Goal: Task Accomplishment & Management: Complete application form

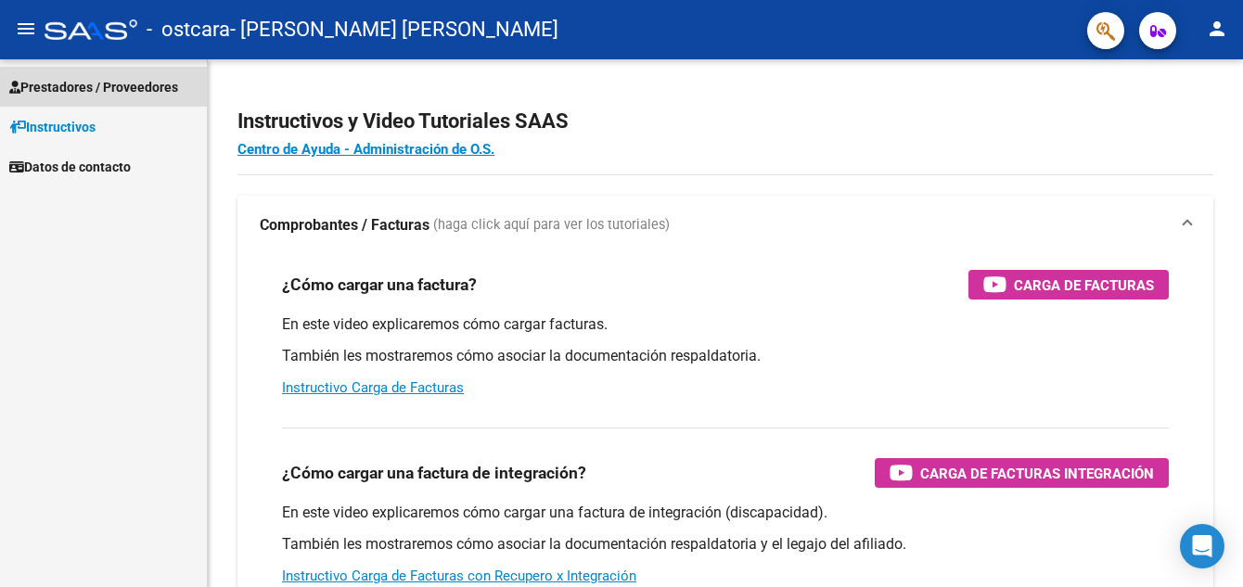
click at [127, 87] on span "Prestadores / Proveedores" at bounding box center [93, 87] width 169 height 20
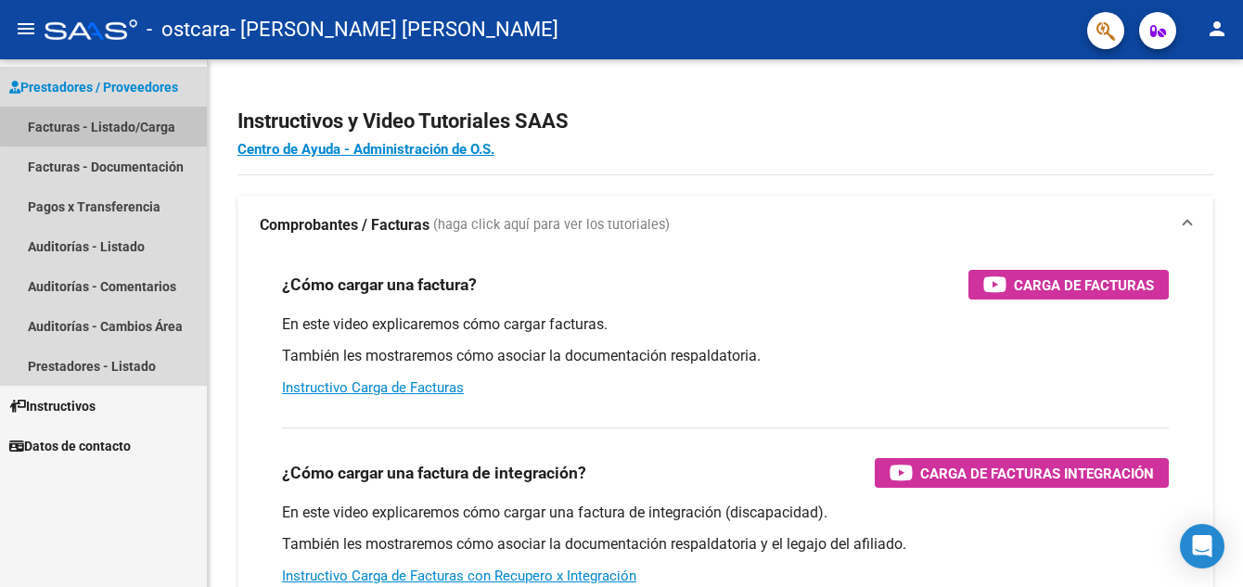
click at [140, 122] on link "Facturas - Listado/Carga" at bounding box center [103, 127] width 207 height 40
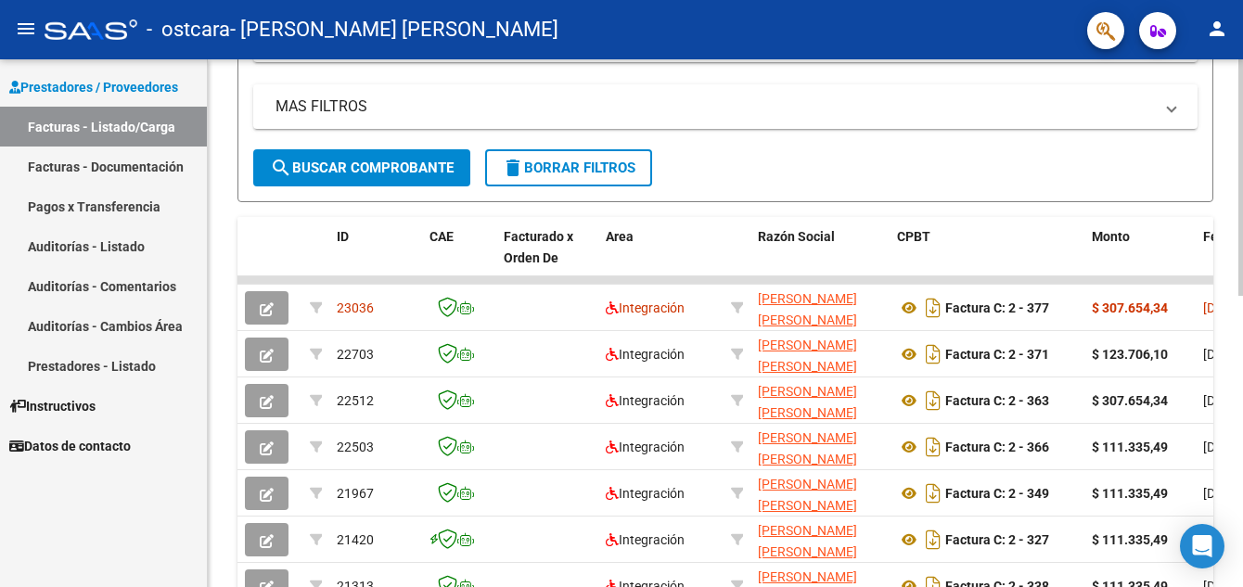
scroll to position [362, 0]
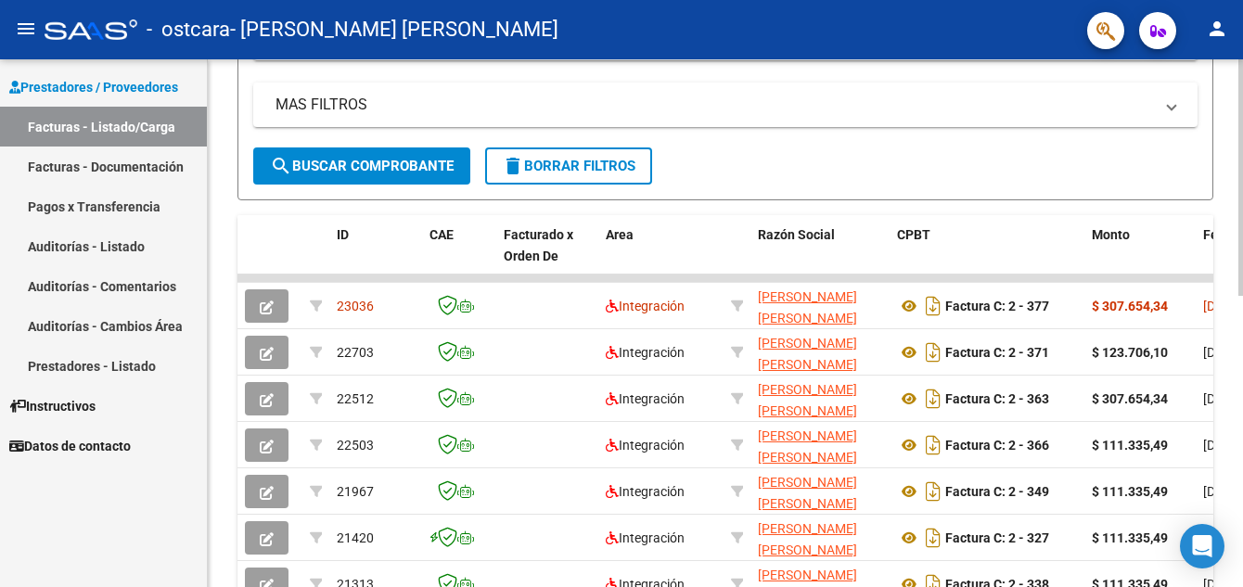
click at [1242, 333] on html "menu - ostcara - [PERSON_NAME] [PERSON_NAME] person Prestadores / Proveedores F…" at bounding box center [621, 293] width 1243 height 587
drag, startPoint x: 1199, startPoint y: 276, endPoint x: 1242, endPoint y: 274, distance: 43.6
click at [1242, 274] on div "Video tutorial PRESTADORES -> Listado de CPBTs Emitidos por Prestadores / Prove…" at bounding box center [728, 279] width 1040 height 1162
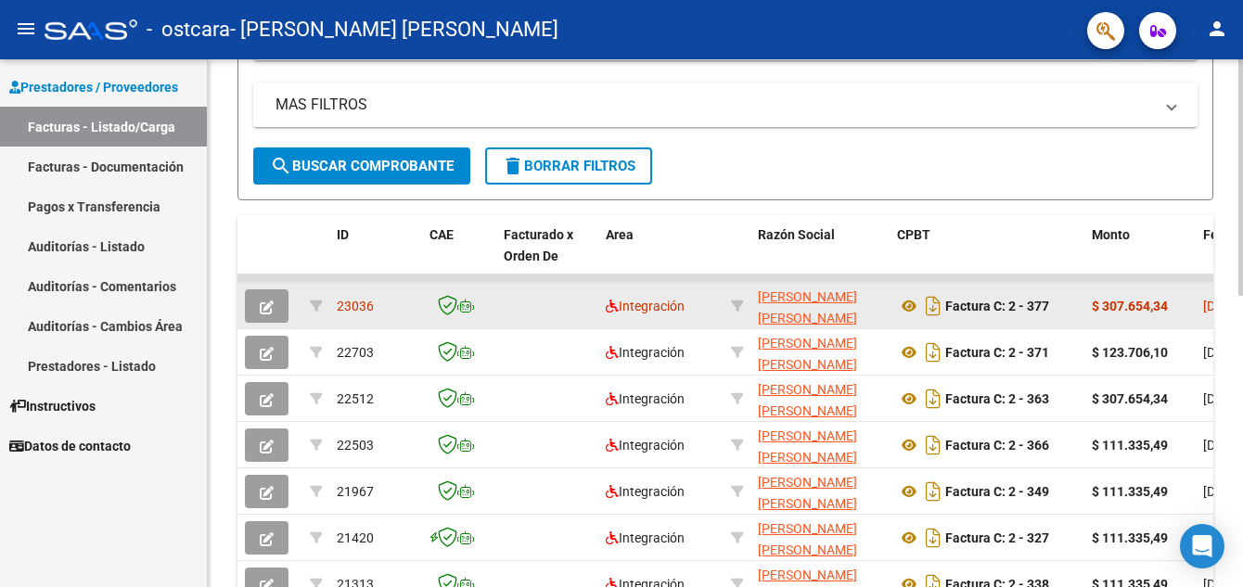
click at [272, 311] on icon "button" at bounding box center [267, 308] width 14 height 14
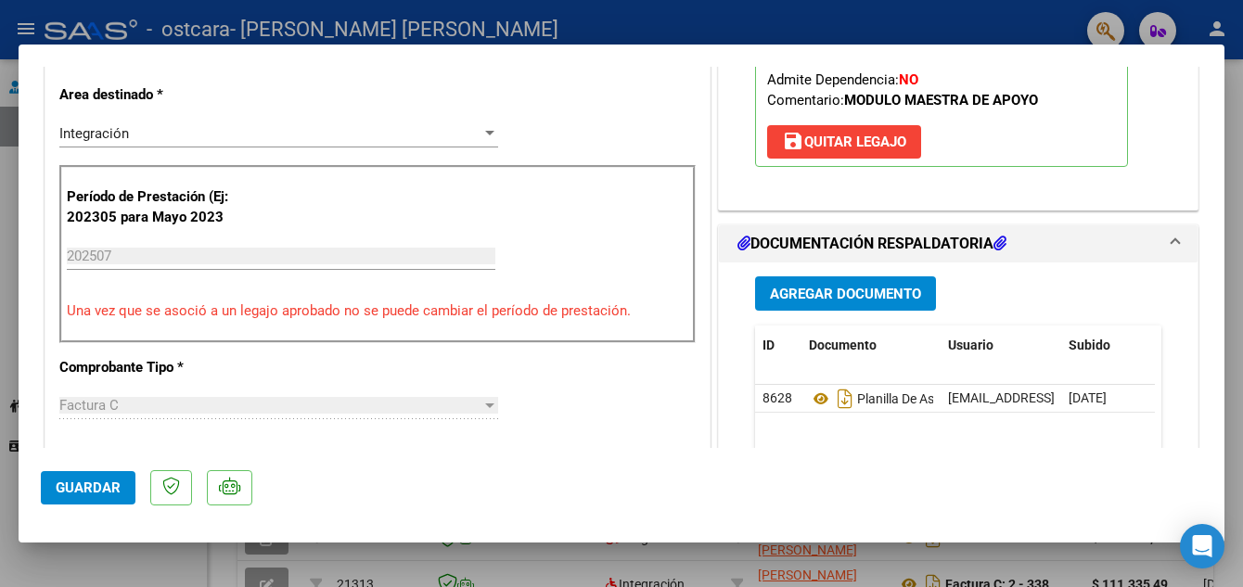
scroll to position [0, 0]
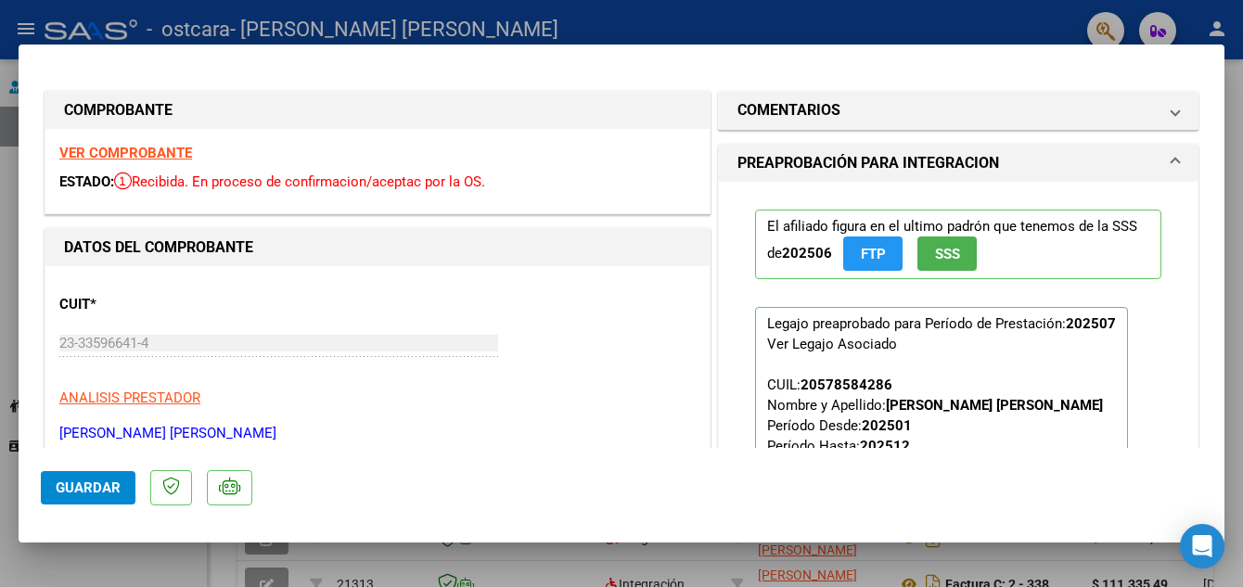
click at [1009, 5] on div at bounding box center [621, 293] width 1243 height 587
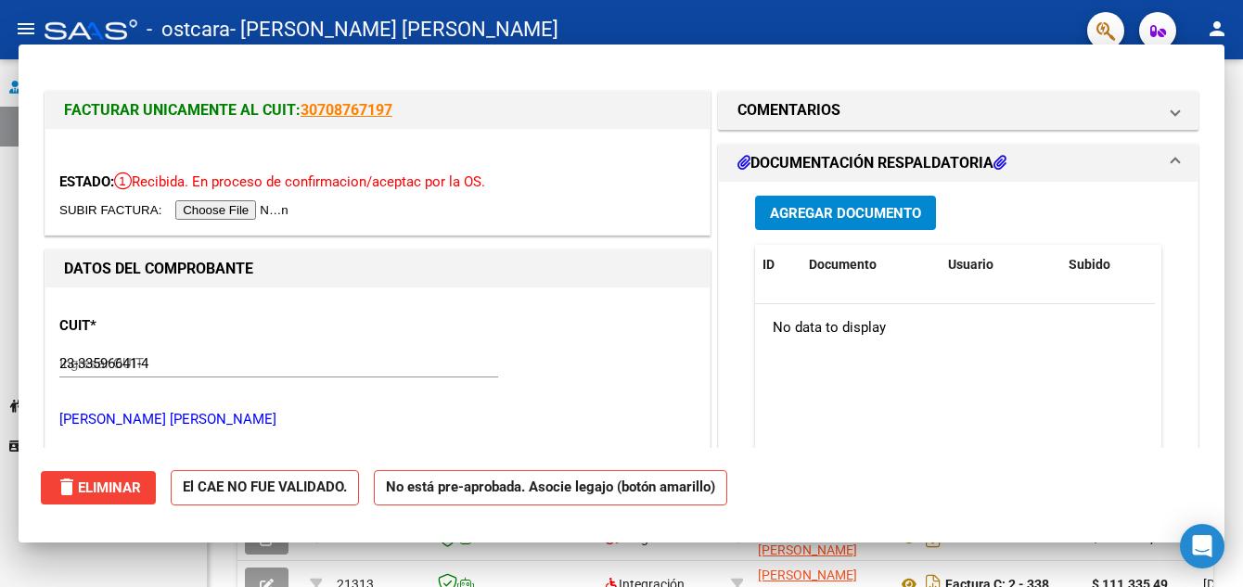
type input "$ 0,00"
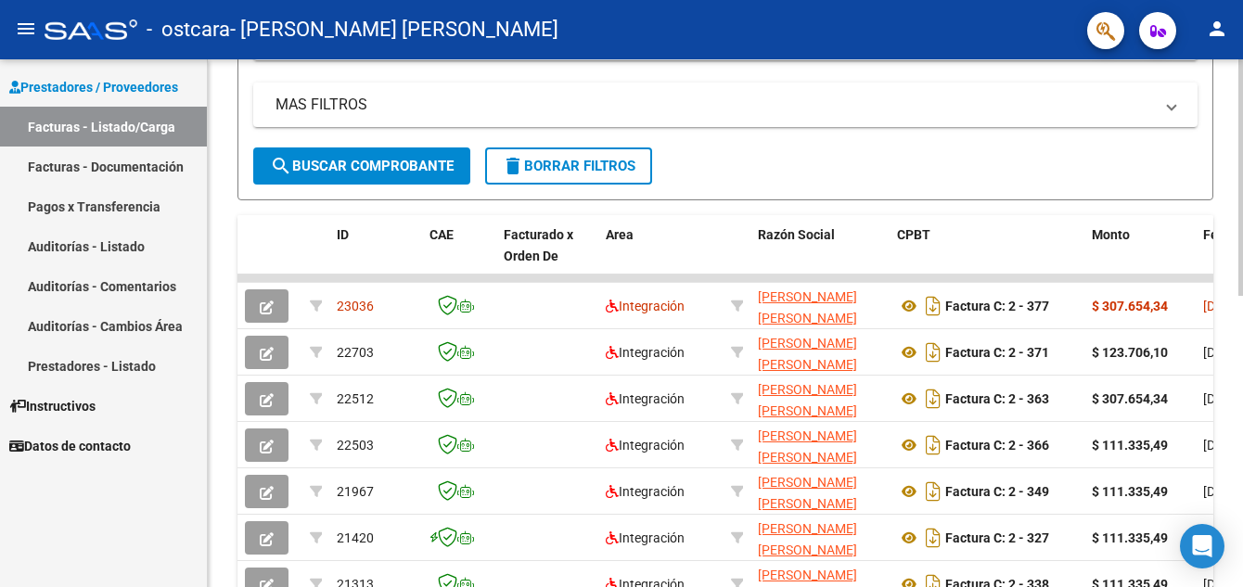
click at [1216, 303] on div "Video tutorial PRESTADORES -> Listado de CPBTs Emitidos por Prestadores / Prove…" at bounding box center [726, 279] width 1036 height 1162
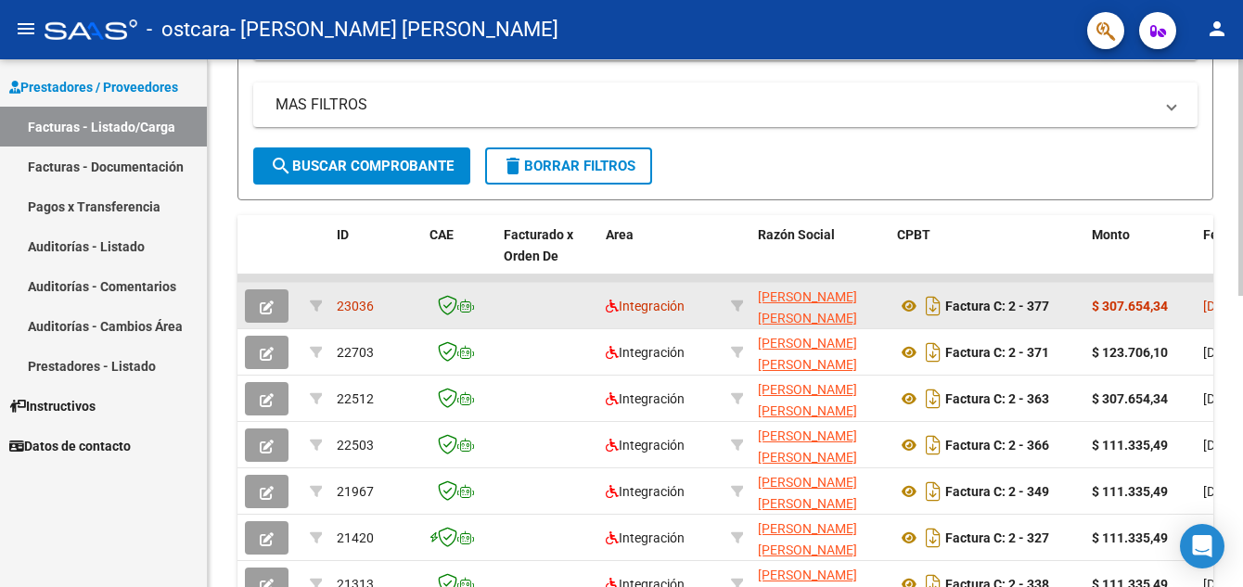
click at [1209, 304] on span "[DATE]" at bounding box center [1222, 306] width 38 height 15
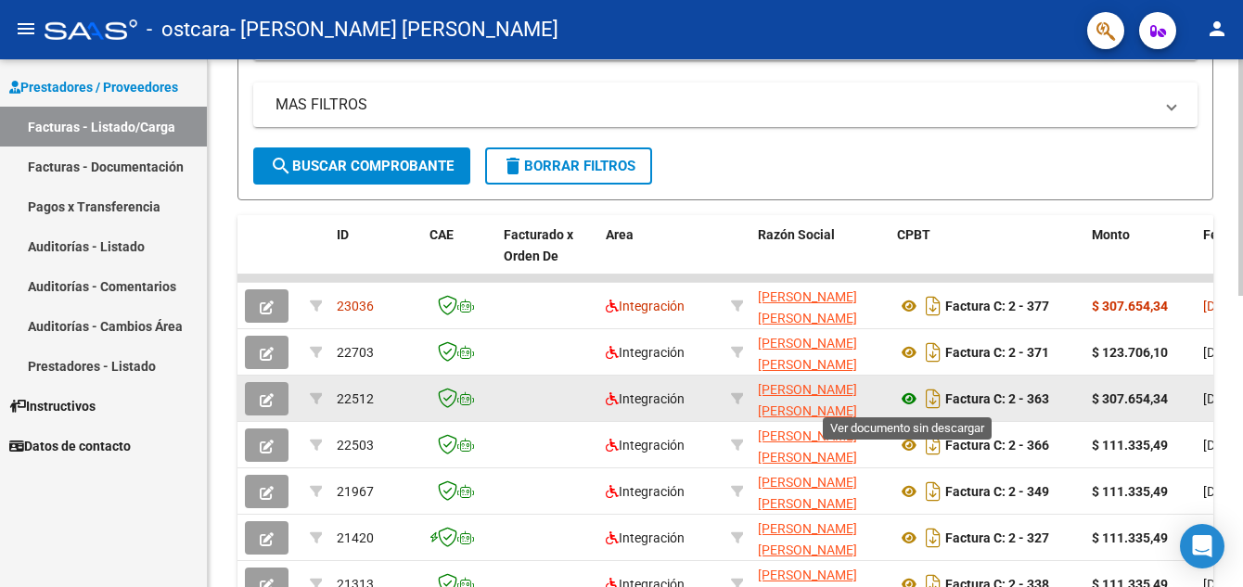
click at [913, 398] on icon at bounding box center [909, 399] width 24 height 22
